Goal: Information Seeking & Learning: Learn about a topic

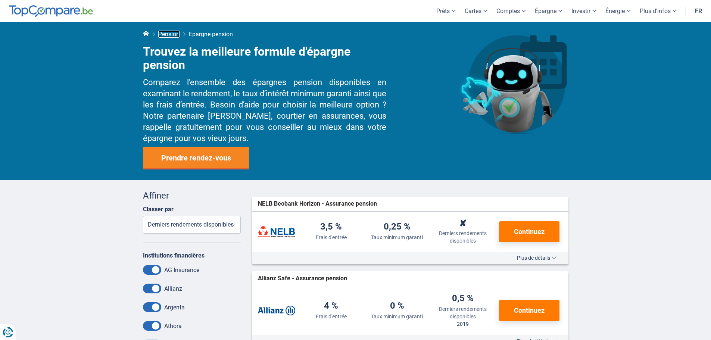
click at [175, 32] on span "Pension" at bounding box center [168, 34] width 21 height 7
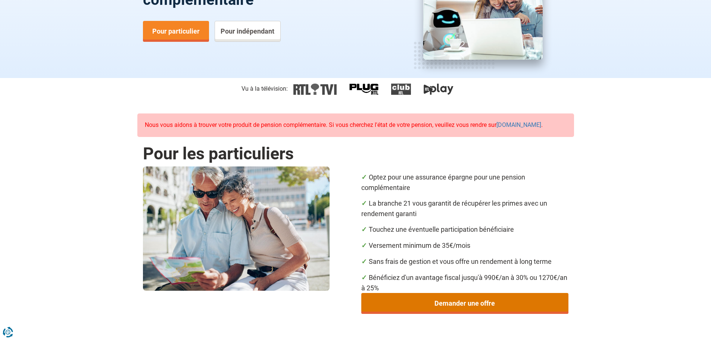
scroll to position [37, 0]
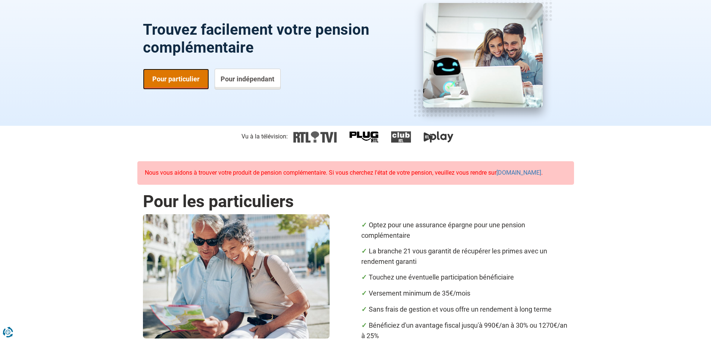
click at [181, 79] on link "Pour particulier" at bounding box center [176, 79] width 66 height 21
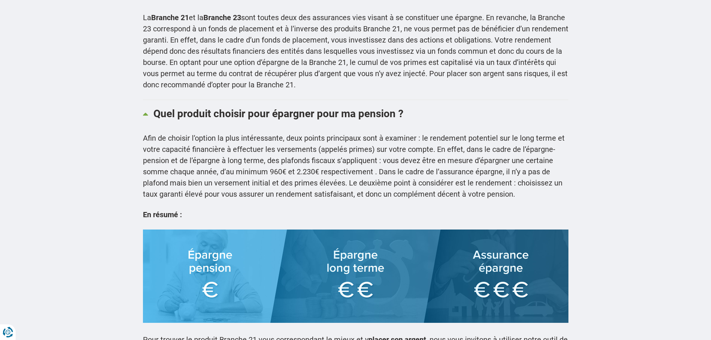
scroll to position [1903, 0]
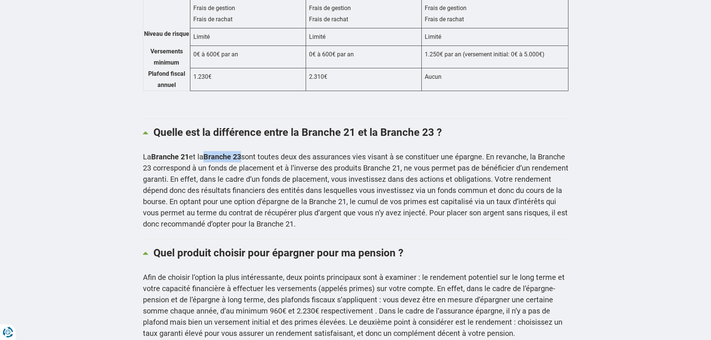
drag, startPoint x: 212, startPoint y: 150, endPoint x: 246, endPoint y: 149, distance: 34.0
click at [241, 152] on b "Branche 23" at bounding box center [222, 156] width 38 height 9
copy b "Branche 23"
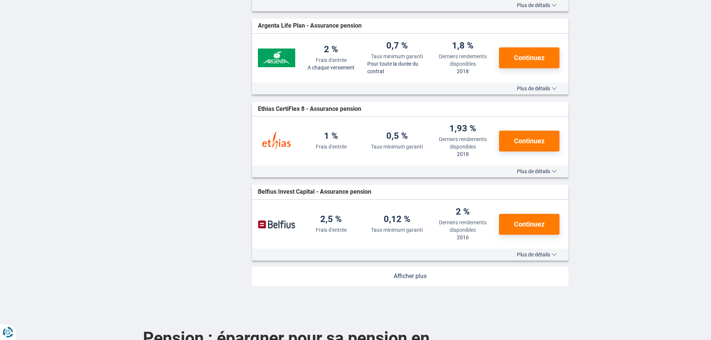
scroll to position [896, 0]
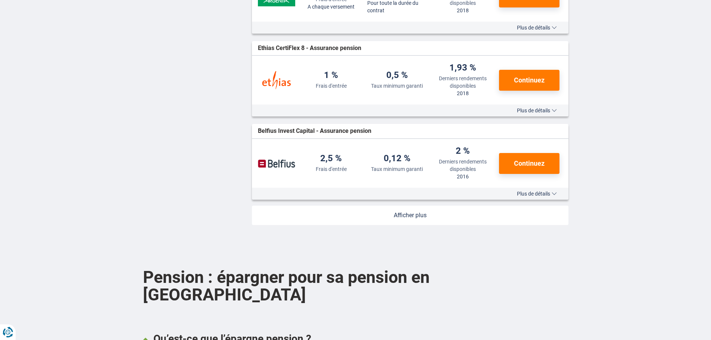
click at [411, 223] on link at bounding box center [410, 215] width 316 height 19
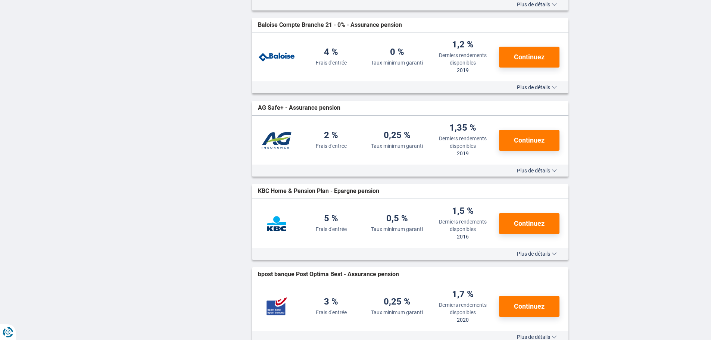
scroll to position [410, 0]
